Goal: Task Accomplishment & Management: Complete application form

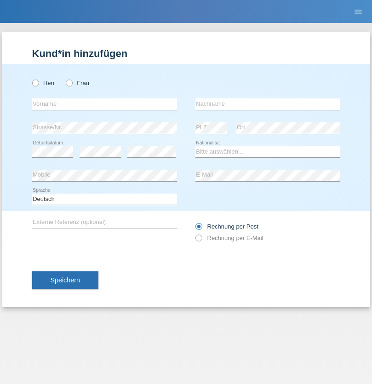
radio input "true"
click at [104, 104] on input "text" at bounding box center [104, 104] width 145 height 12
type input "Ilic"
click at [268, 104] on input "text" at bounding box center [268, 104] width 145 height 12
type input "[PERSON_NAME]"
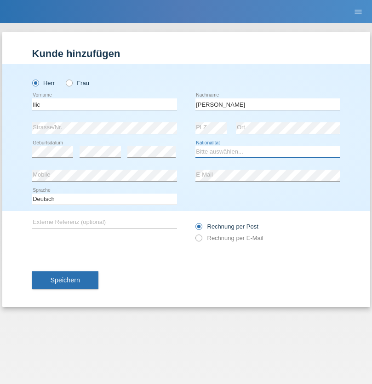
select select "CH"
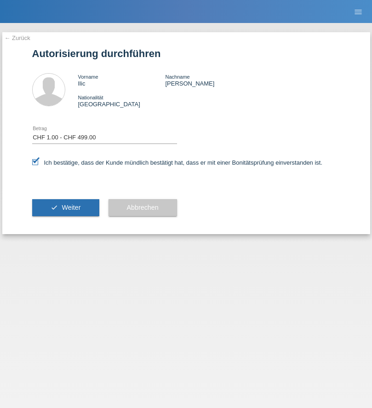
select select "1"
click at [65, 208] on span "Weiter" at bounding box center [71, 207] width 19 height 7
